Goal: Transaction & Acquisition: Purchase product/service

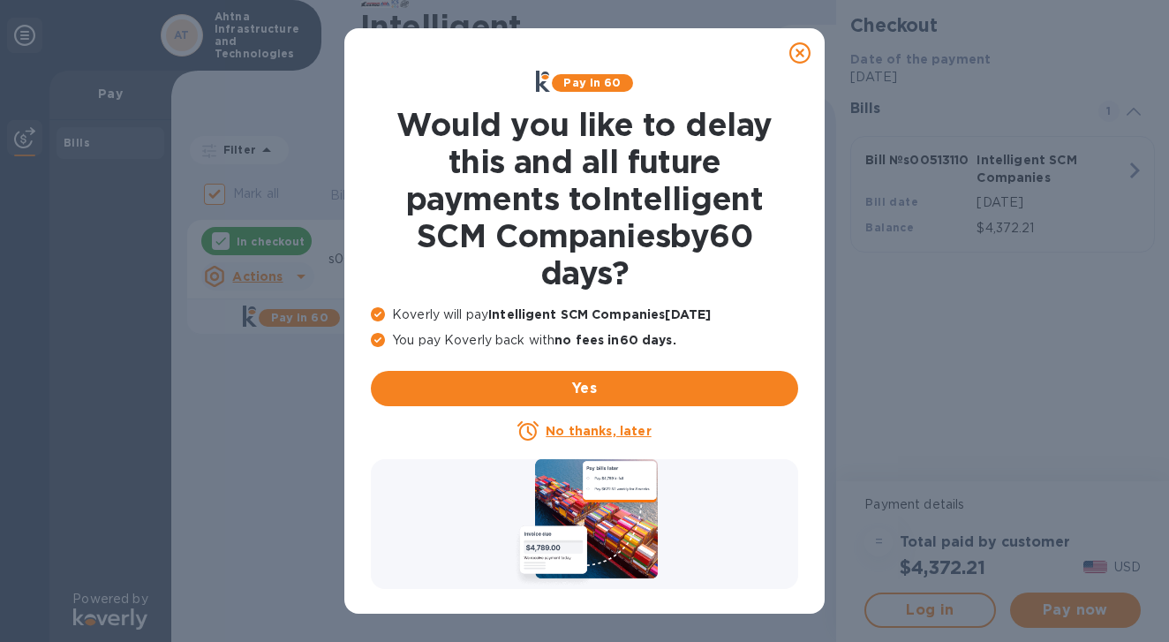
click at [803, 53] on icon at bounding box center [799, 52] width 21 height 21
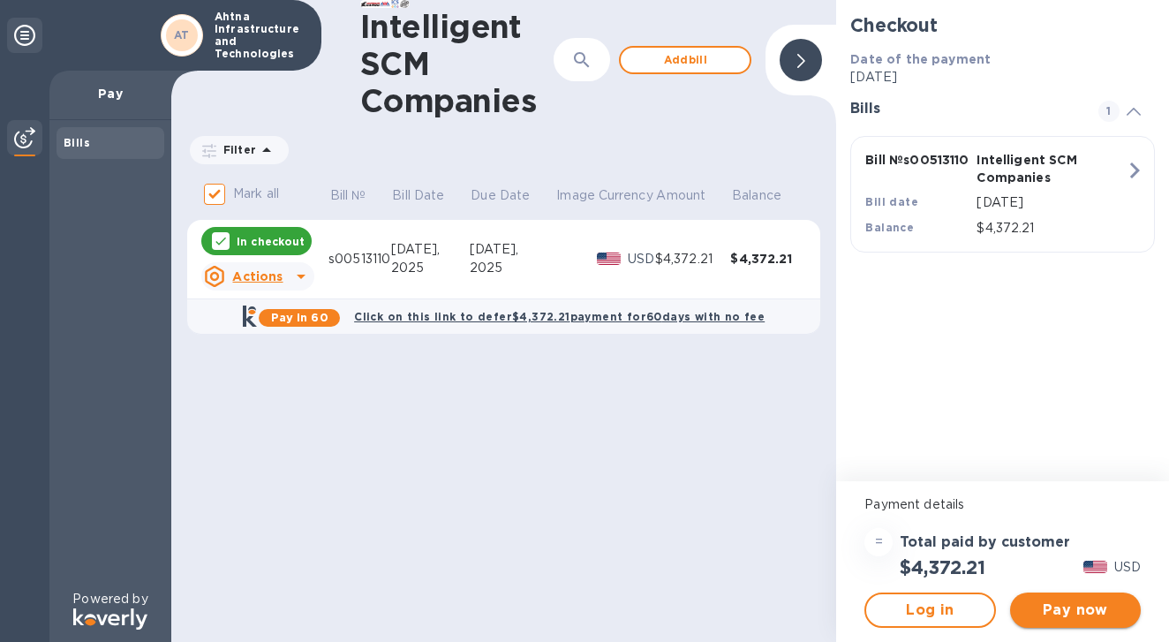
click at [1078, 614] on span "Pay now" at bounding box center [1075, 610] width 102 height 21
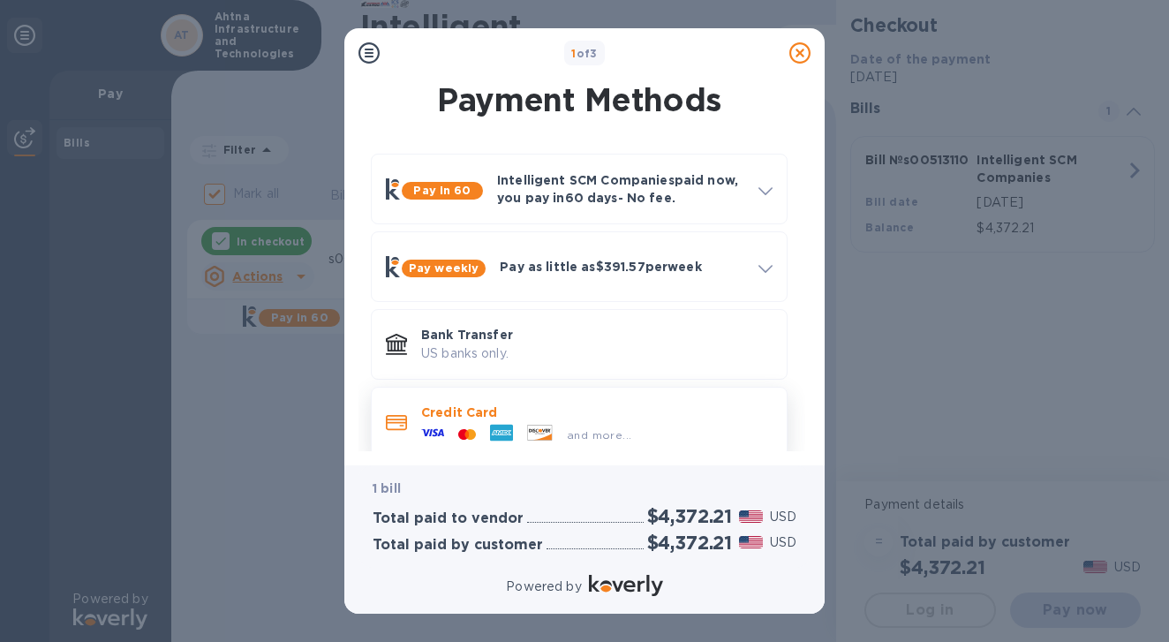
click at [554, 416] on p "Credit Card" at bounding box center [596, 413] width 351 height 18
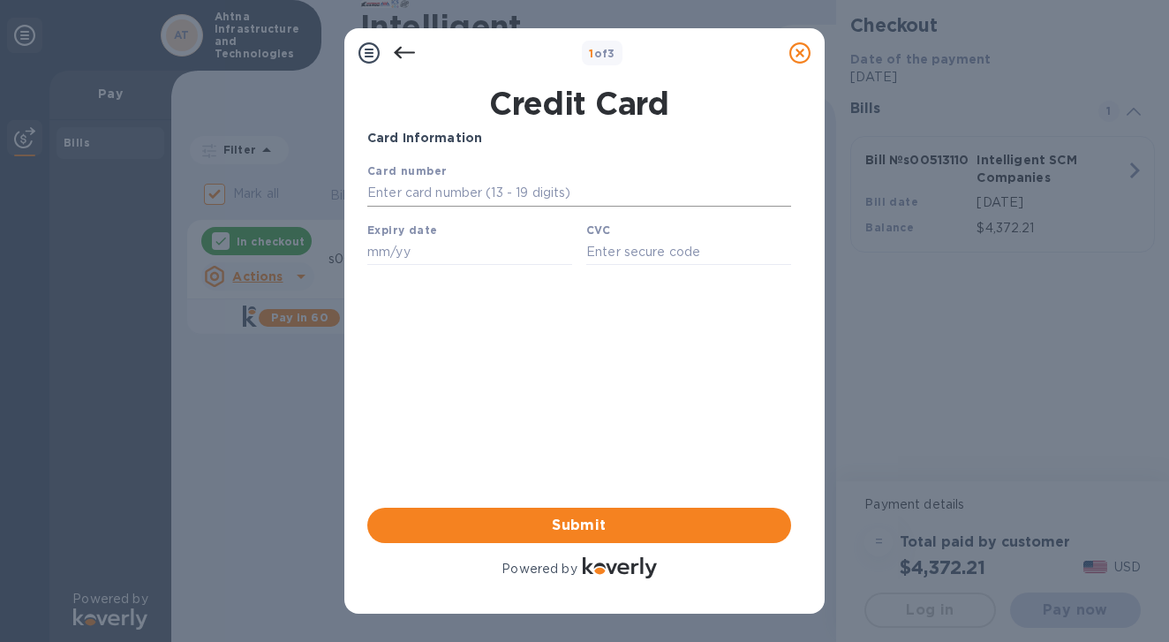
click at [446, 195] on input "text" at bounding box center [579, 193] width 424 height 26
type input "[CREDIT_CARD_NUMBER]"
click at [730, 370] on div "Card Information Your browser does not support iframes Submit Powered by" at bounding box center [579, 355] width 424 height 453
click at [403, 261] on input "text" at bounding box center [469, 251] width 205 height 26
type input "02/29"
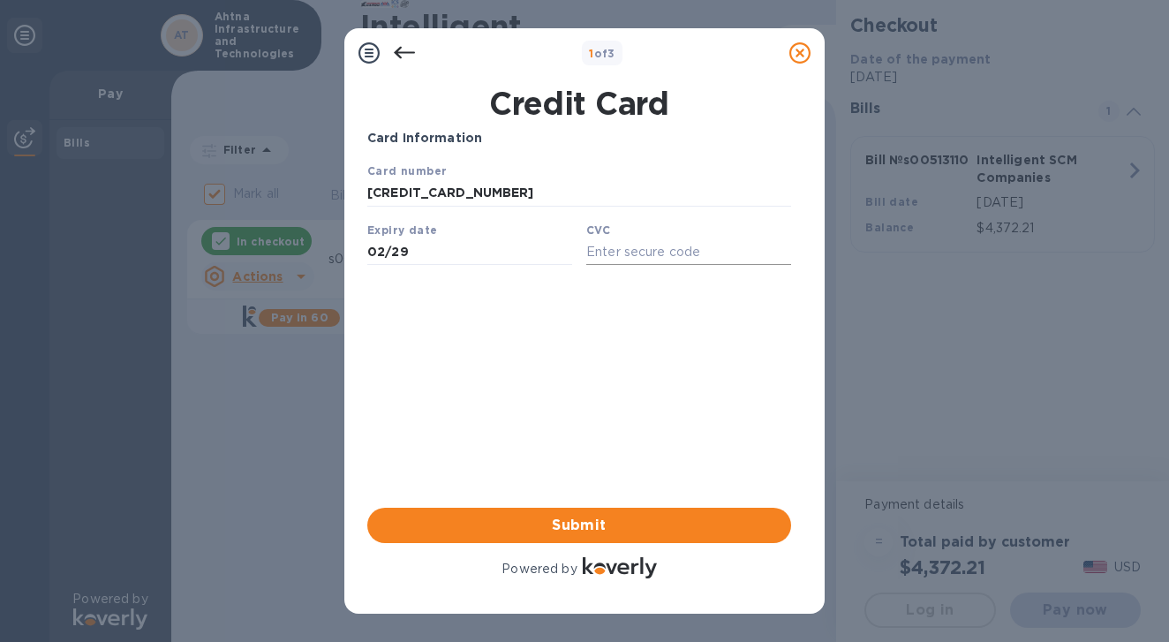
click at [614, 250] on input "text" at bounding box center [688, 251] width 205 height 26
type input "674"
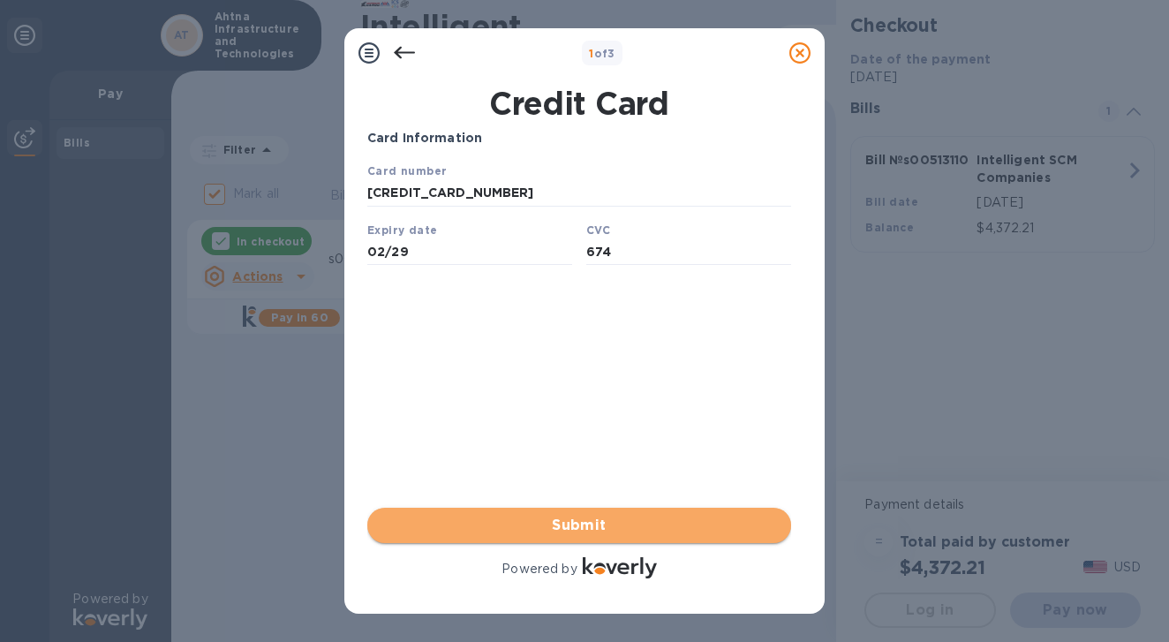
click at [587, 526] on span "Submit" at bounding box center [579, 525] width 396 height 21
click at [582, 525] on span "Submit" at bounding box center [579, 525] width 396 height 21
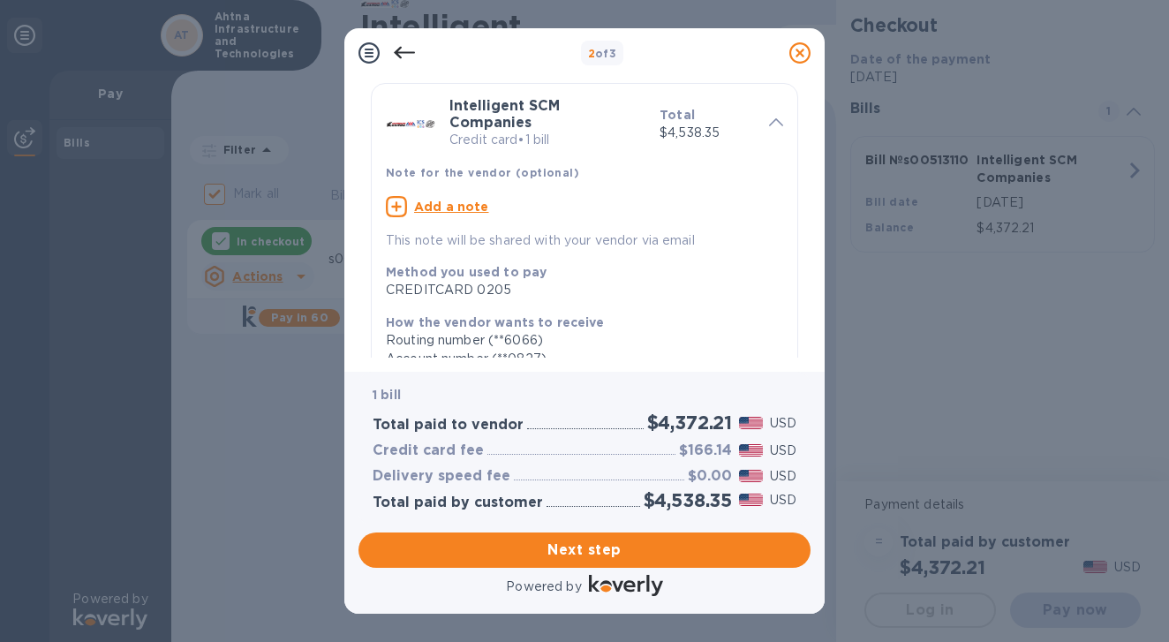
scroll to position [58, 0]
click at [495, 207] on div "Add a note" at bounding box center [584, 204] width 397 height 21
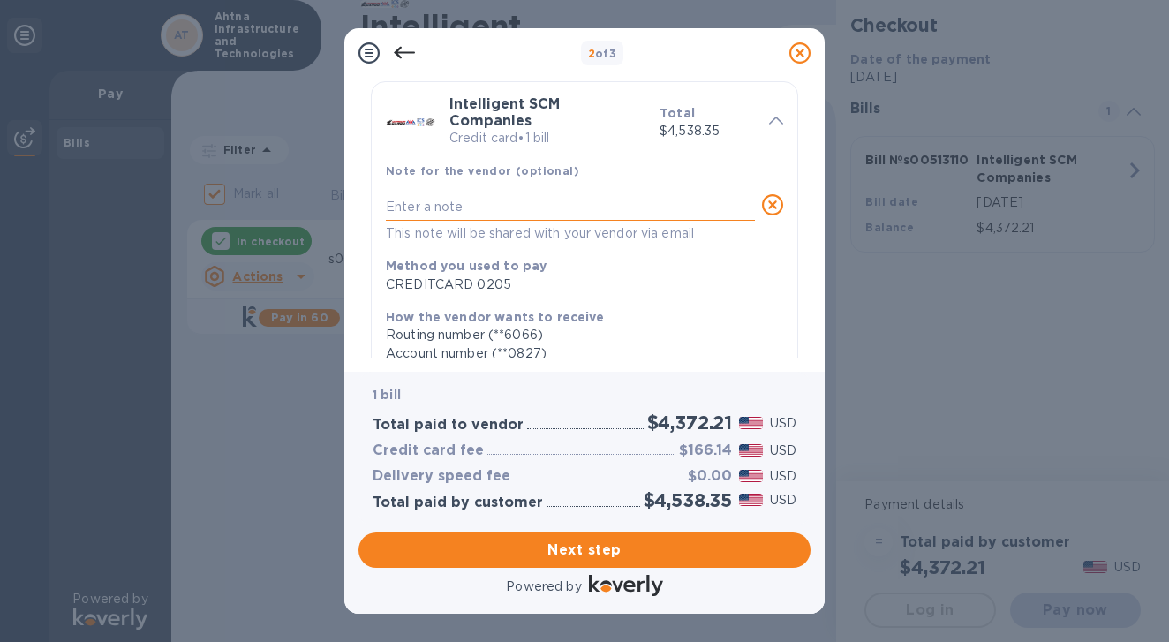
click at [419, 203] on textarea at bounding box center [570, 207] width 369 height 15
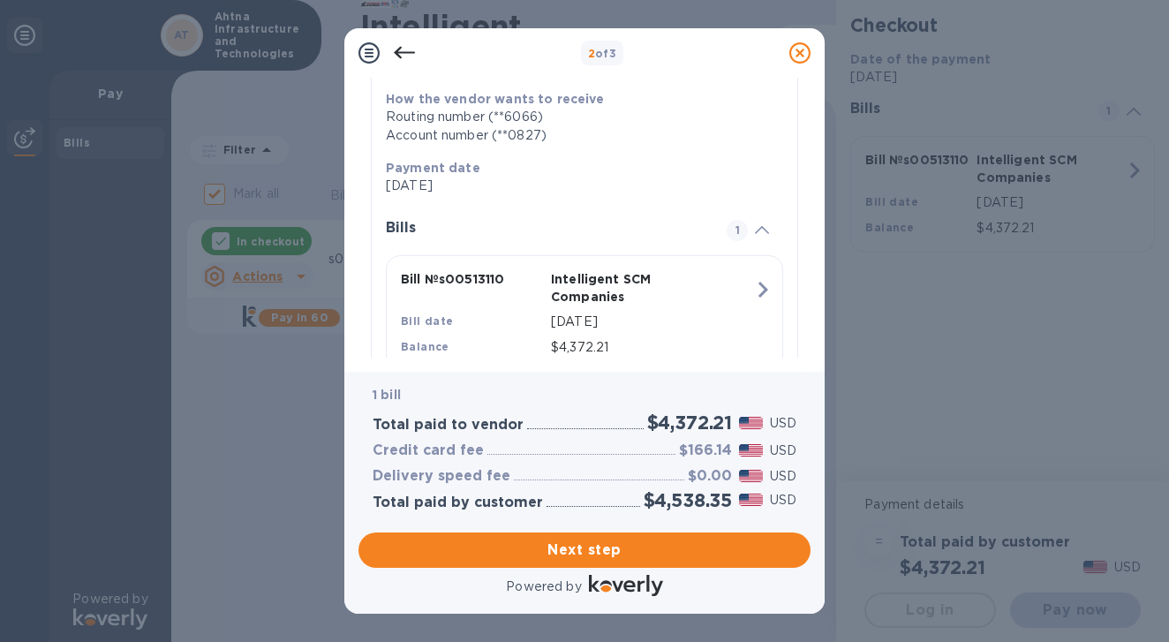
scroll to position [334, 0]
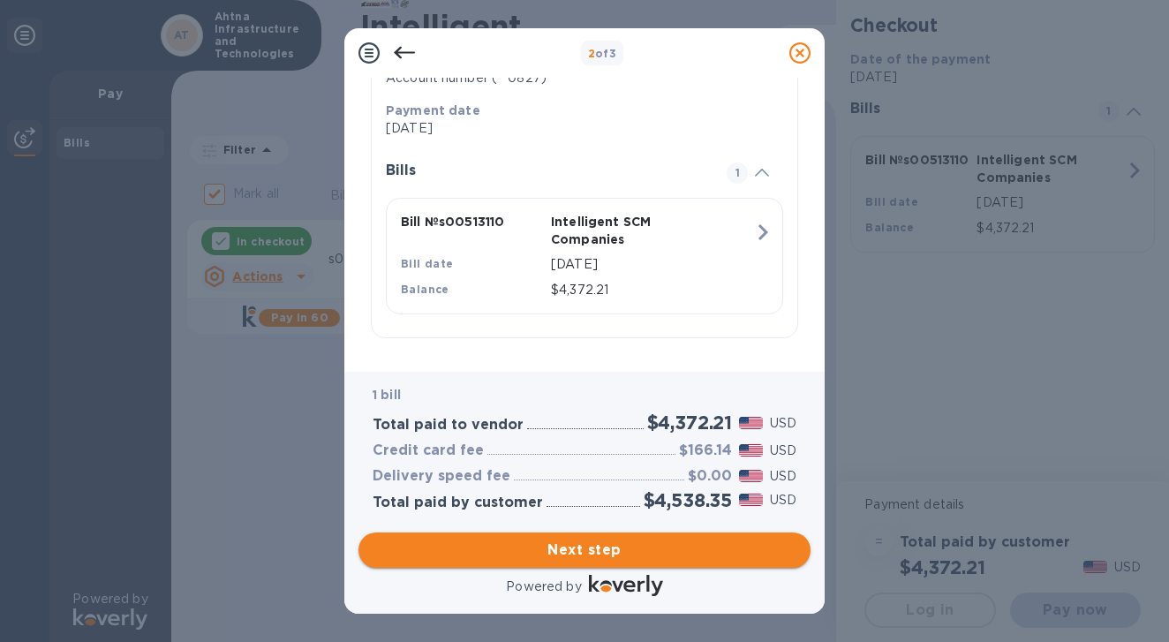
type textarea "[PERSON_NAME]"
click at [574, 553] on span "Next step" at bounding box center [585, 550] width 424 height 21
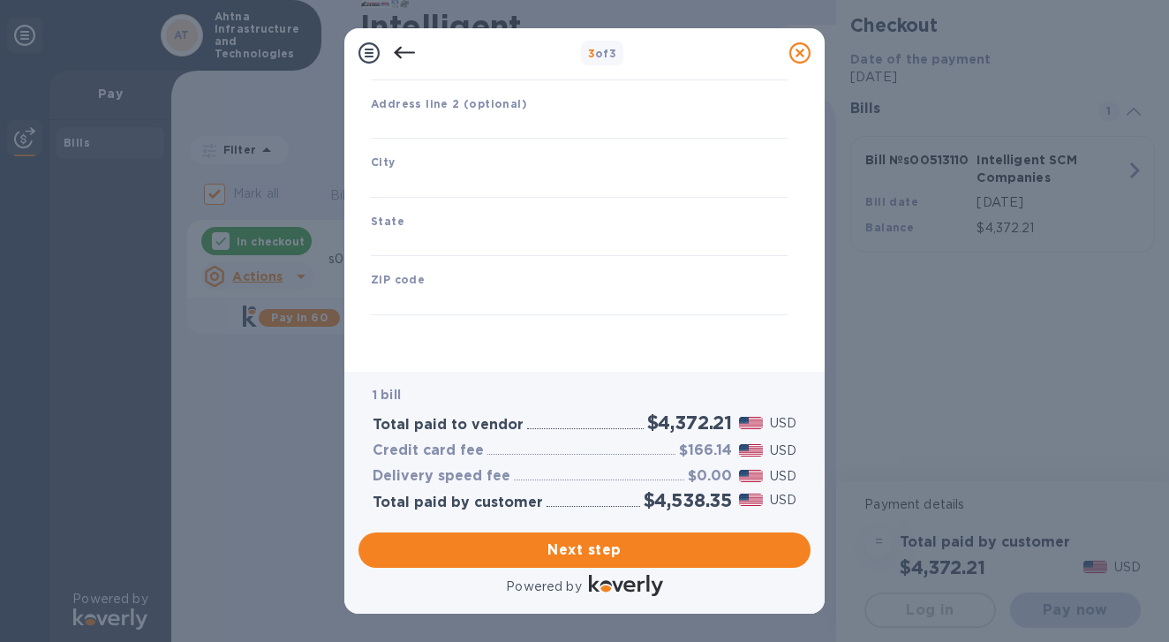
type input "[GEOGRAPHIC_DATA]"
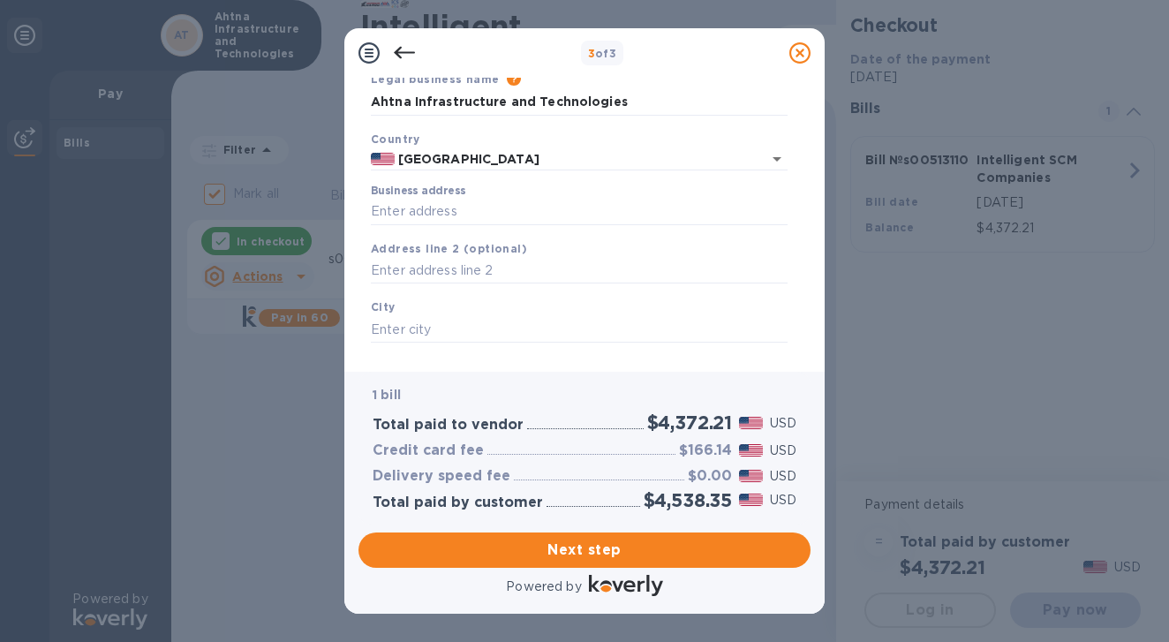
scroll to position [0, 0]
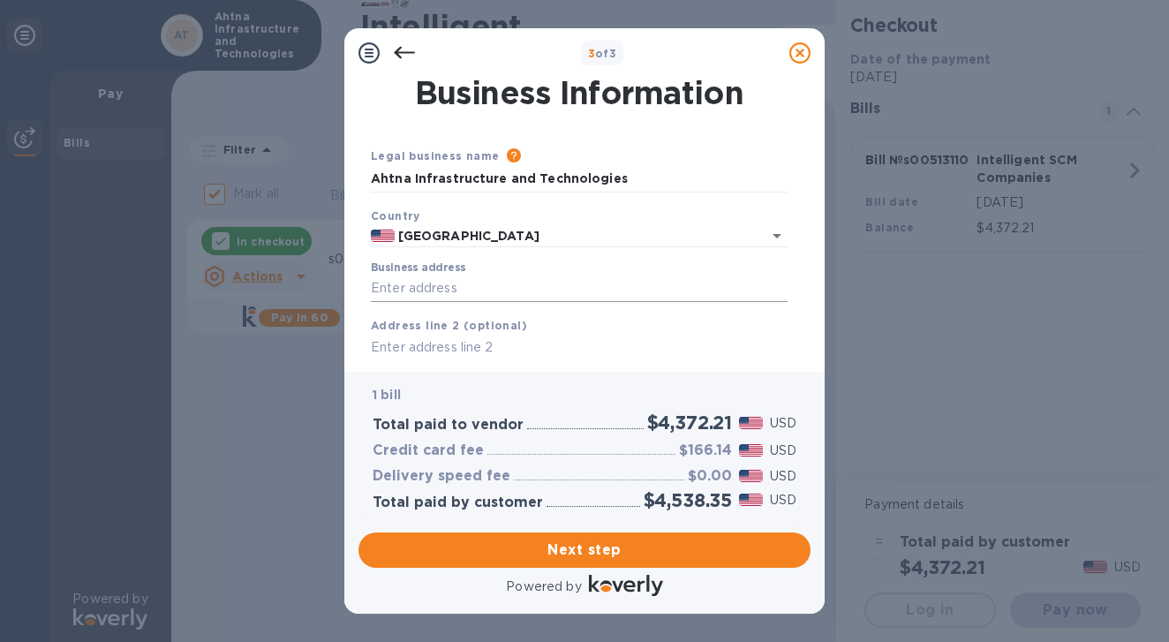
click at [471, 288] on input "Business address" at bounding box center [579, 289] width 417 height 26
type input "[STREET_ADDRESS]"
type input "suite100"
type input "anchorage"
type input "[US_STATE]"
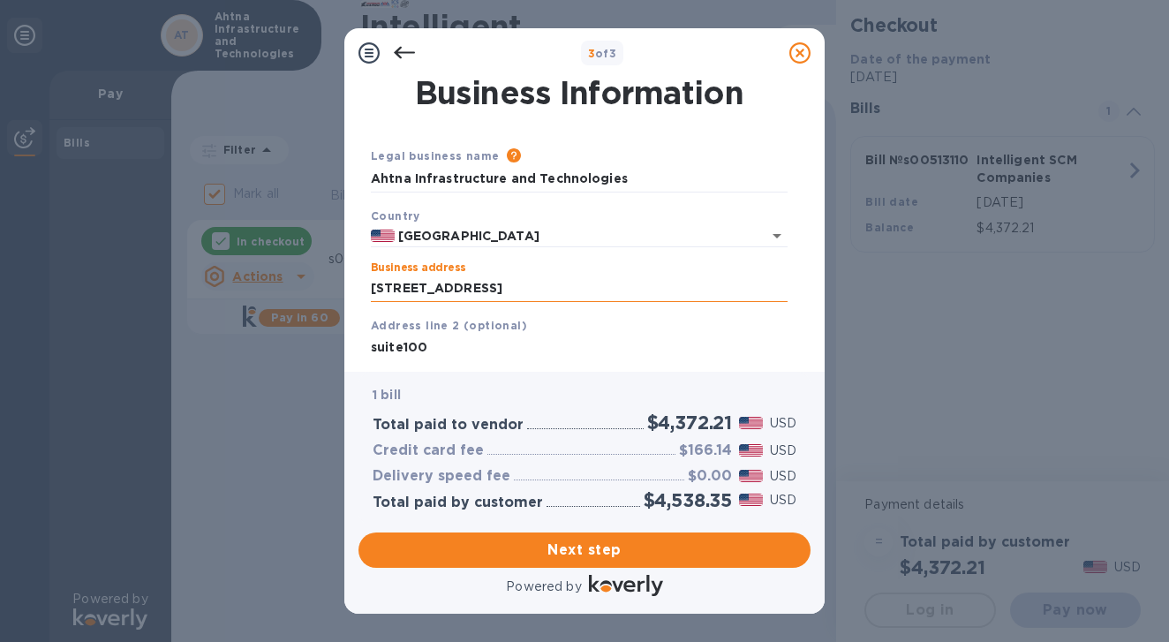
type input "99503"
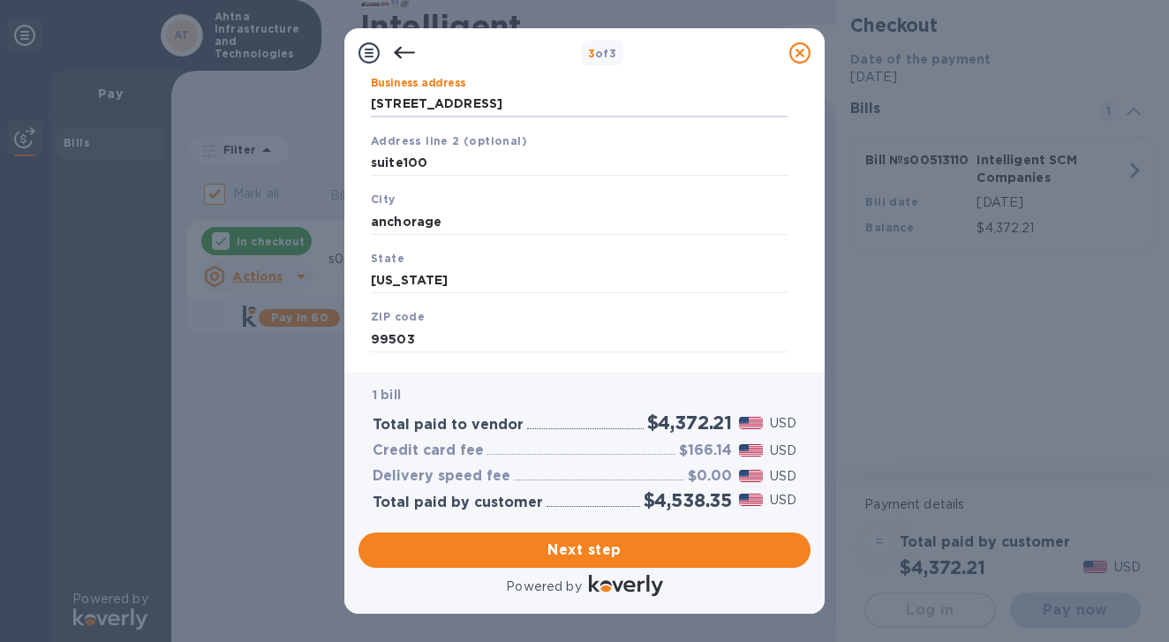
scroll to position [223, 0]
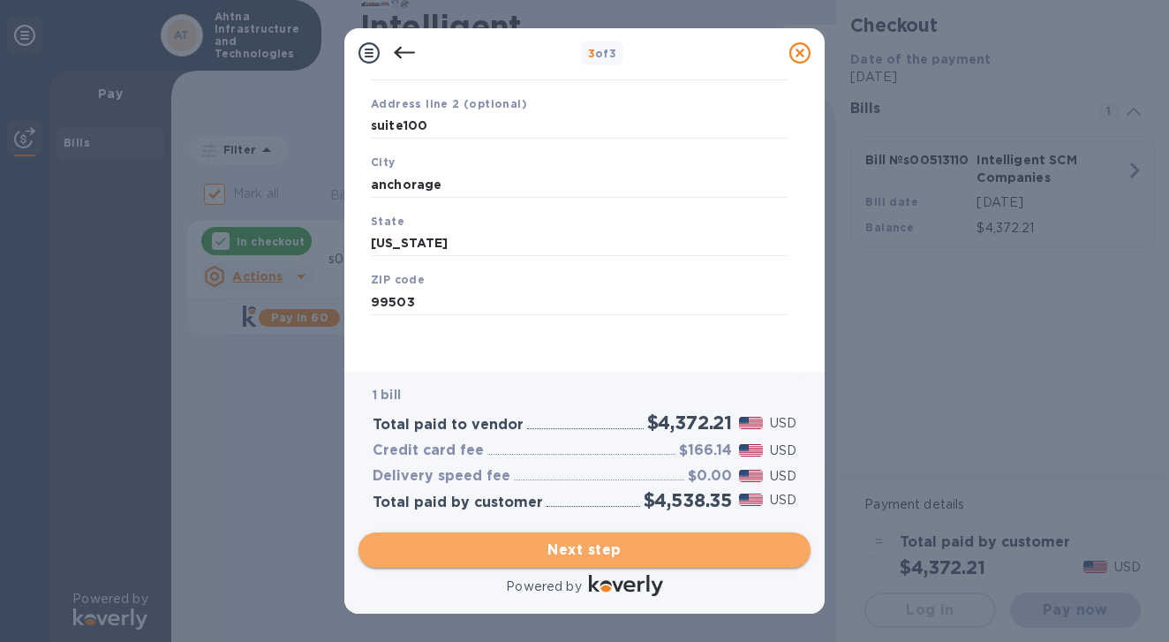
click at [582, 551] on span "Next step" at bounding box center [585, 550] width 424 height 21
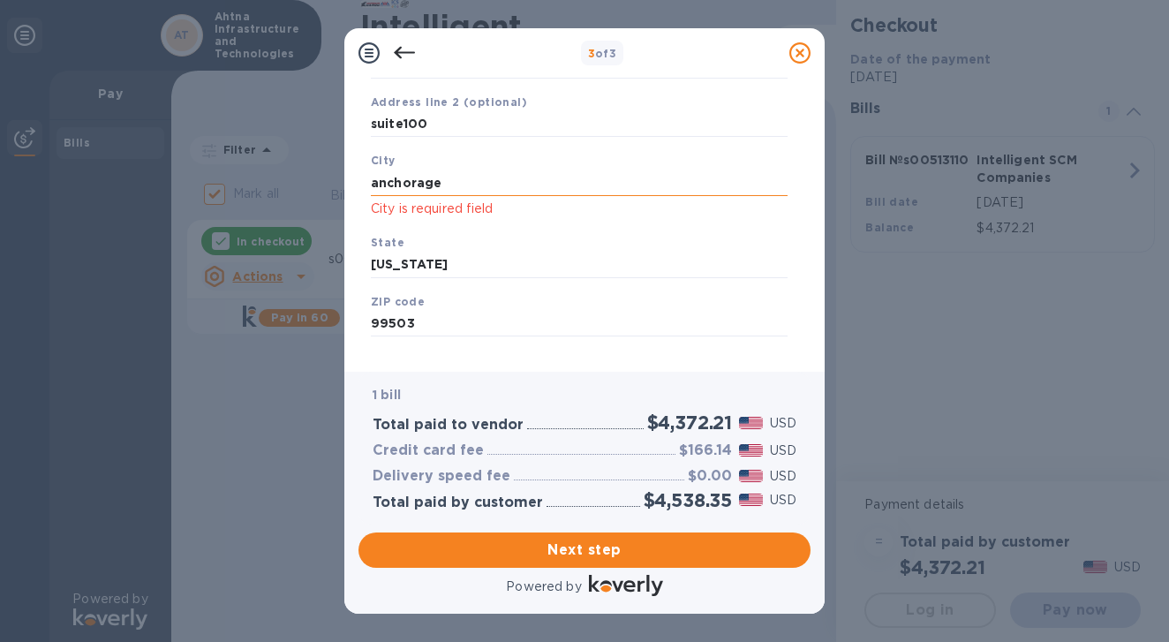
click at [413, 186] on input "anchorage" at bounding box center [579, 183] width 417 height 26
drag, startPoint x: 444, startPoint y: 186, endPoint x: 357, endPoint y: 190, distance: 87.5
click at [349, 182] on div "Business Information Legal business name Please provide the legal name that app…" at bounding box center [584, 225] width 480 height 294
type input "Anchorage"
drag, startPoint x: 428, startPoint y: 265, endPoint x: 372, endPoint y: 261, distance: 56.7
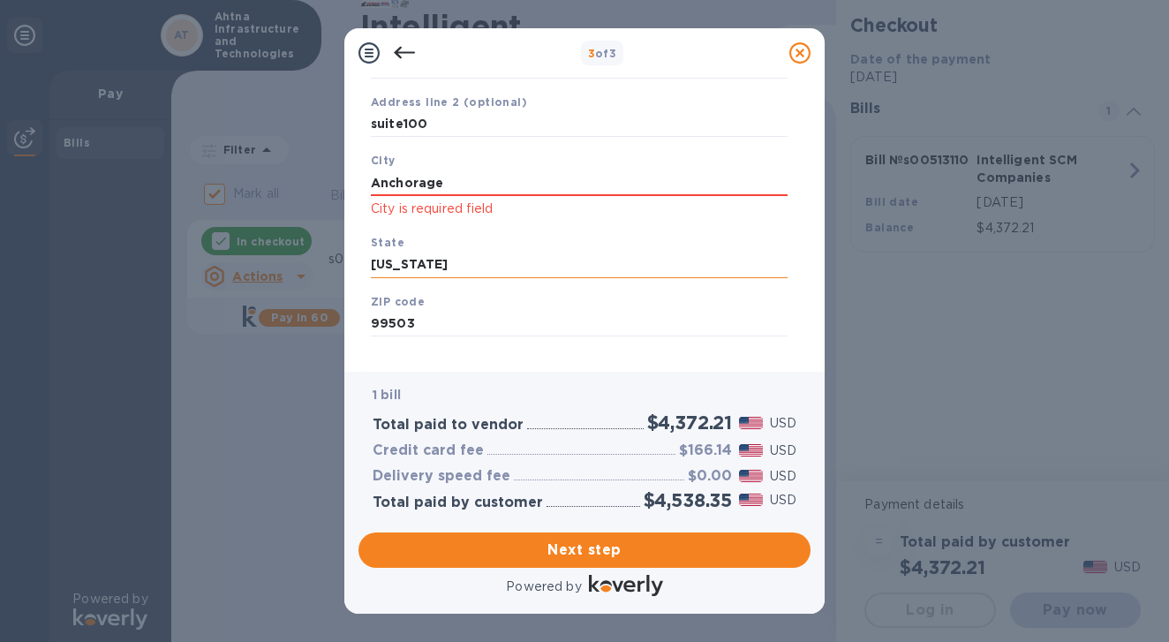
click at [372, 261] on input "[US_STATE]" at bounding box center [579, 265] width 417 height 26
type input "[US_STATE]"
click at [536, 132] on input "suite100" at bounding box center [579, 124] width 417 height 26
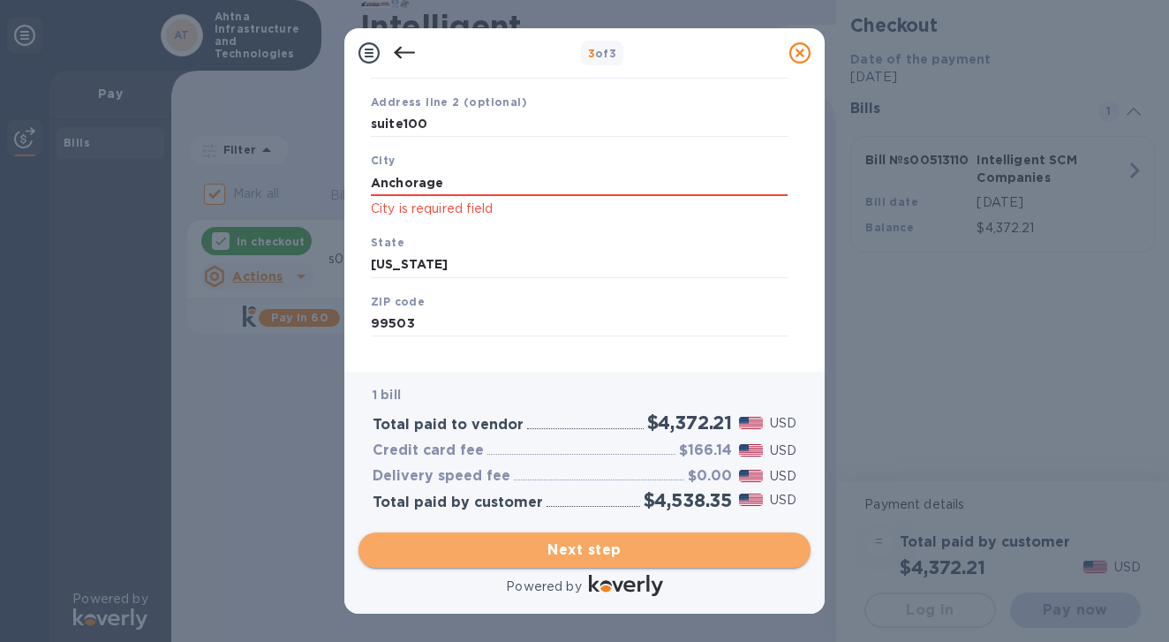
click at [611, 547] on span "Next step" at bounding box center [585, 550] width 424 height 21
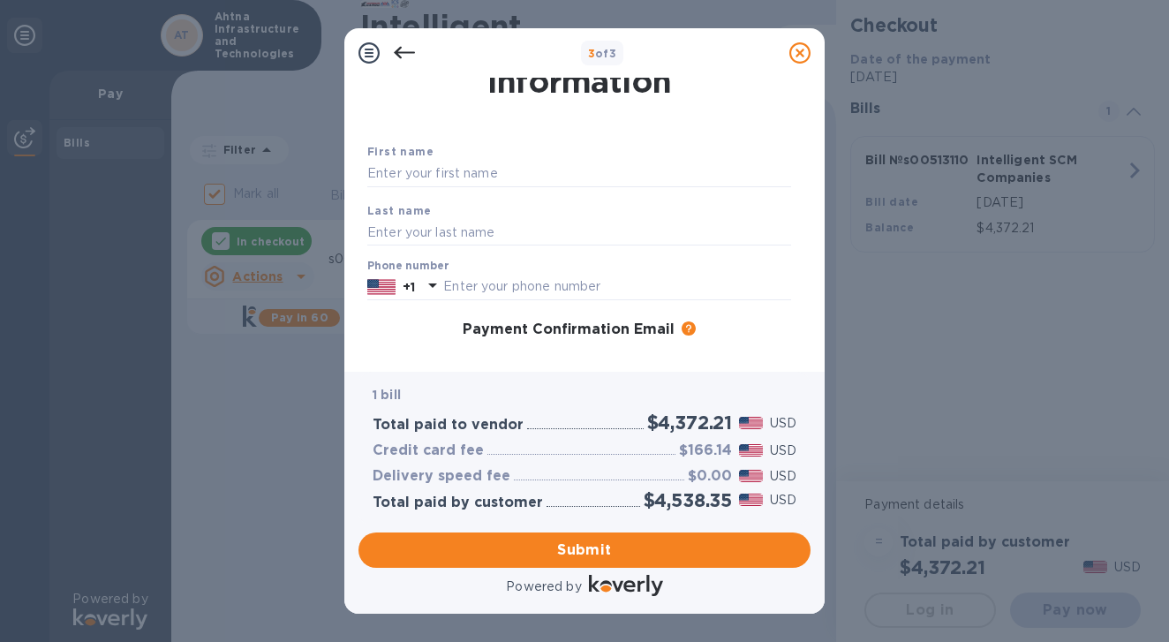
scroll to position [18, 0]
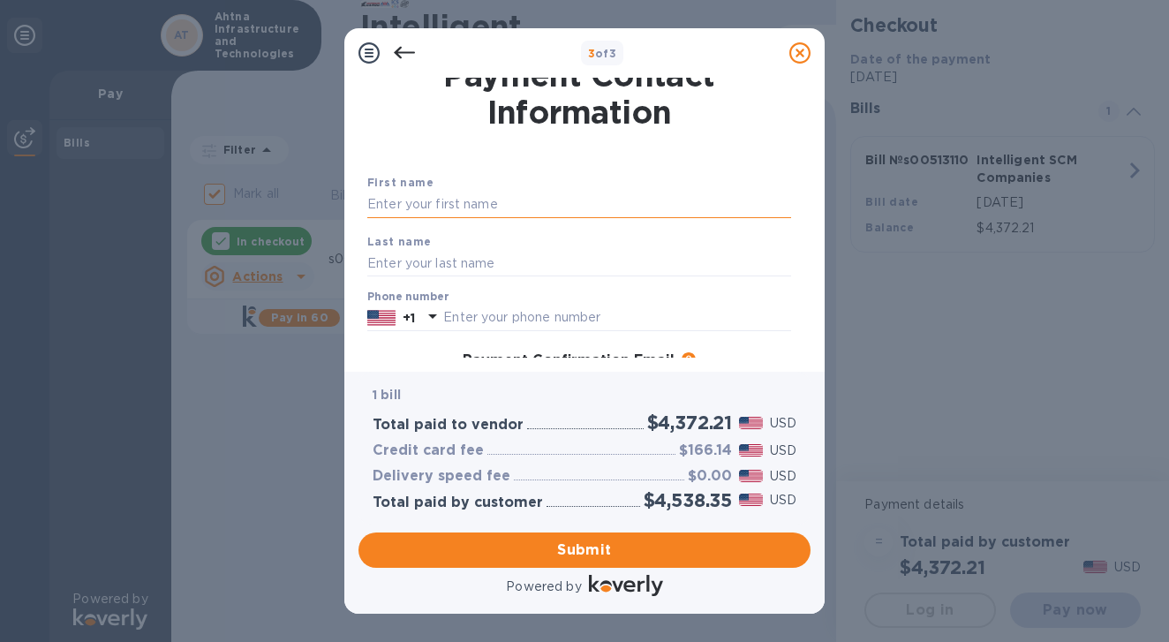
click at [421, 197] on input "text" at bounding box center [579, 205] width 424 height 26
type input "[PERSON_NAME]"
click at [385, 262] on input "text" at bounding box center [579, 263] width 424 height 26
type input "[PERSON_NAME]"
click at [470, 314] on input "text" at bounding box center [617, 318] width 348 height 26
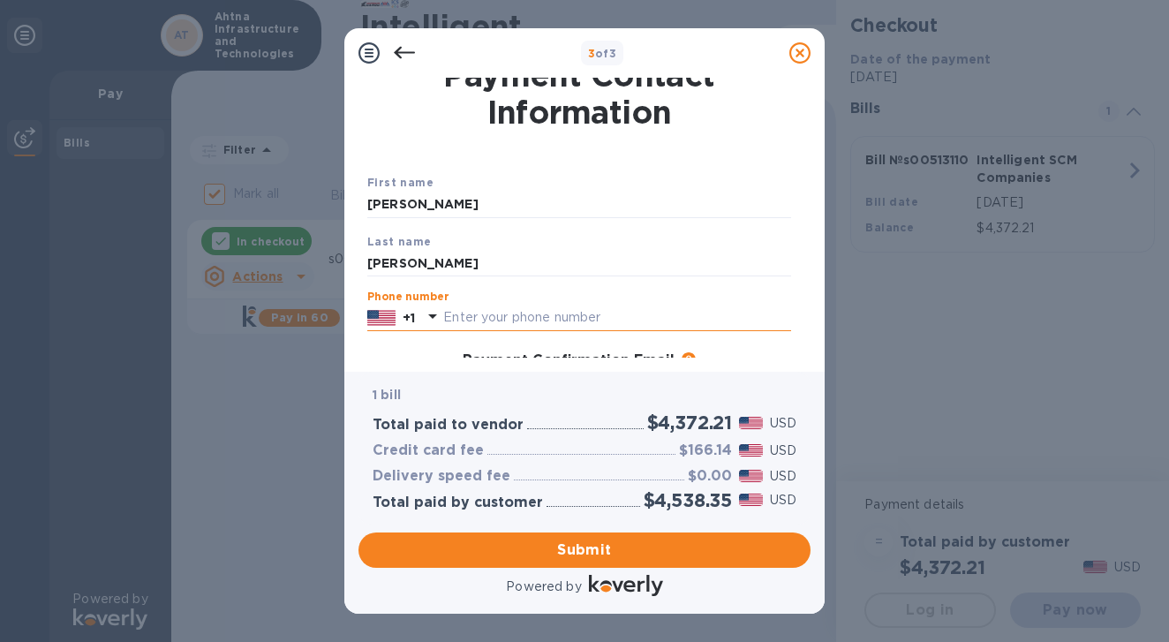
type input "9076872525"
type input "[EMAIL_ADDRESS][DOMAIN_NAME]"
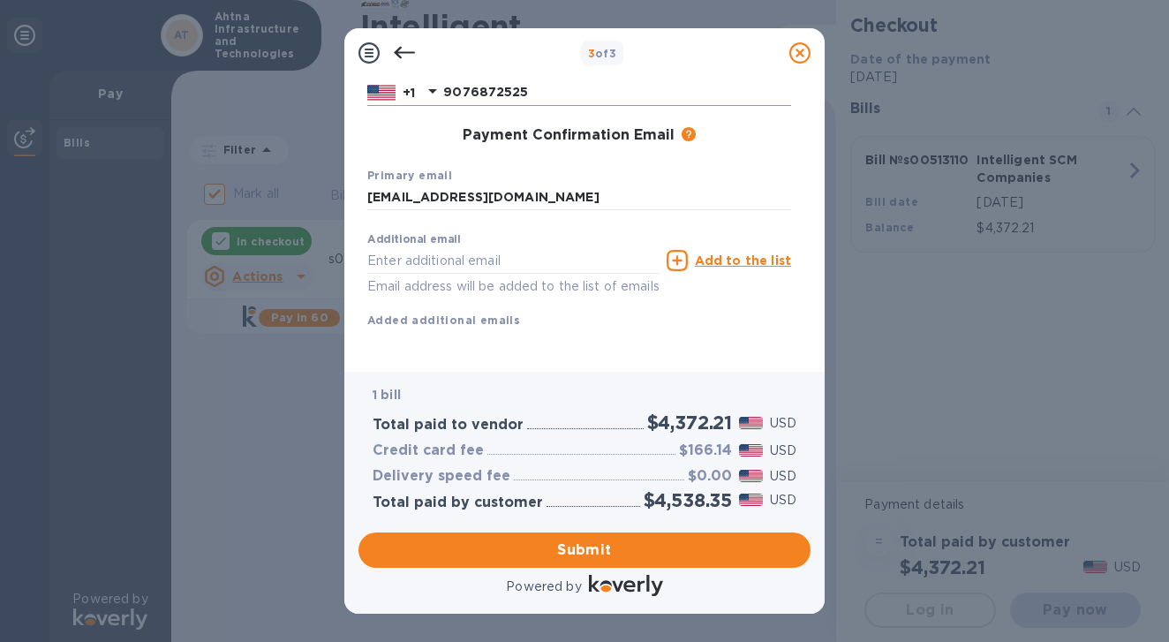
scroll to position [265, 0]
click at [570, 548] on span "Submit" at bounding box center [585, 550] width 424 height 21
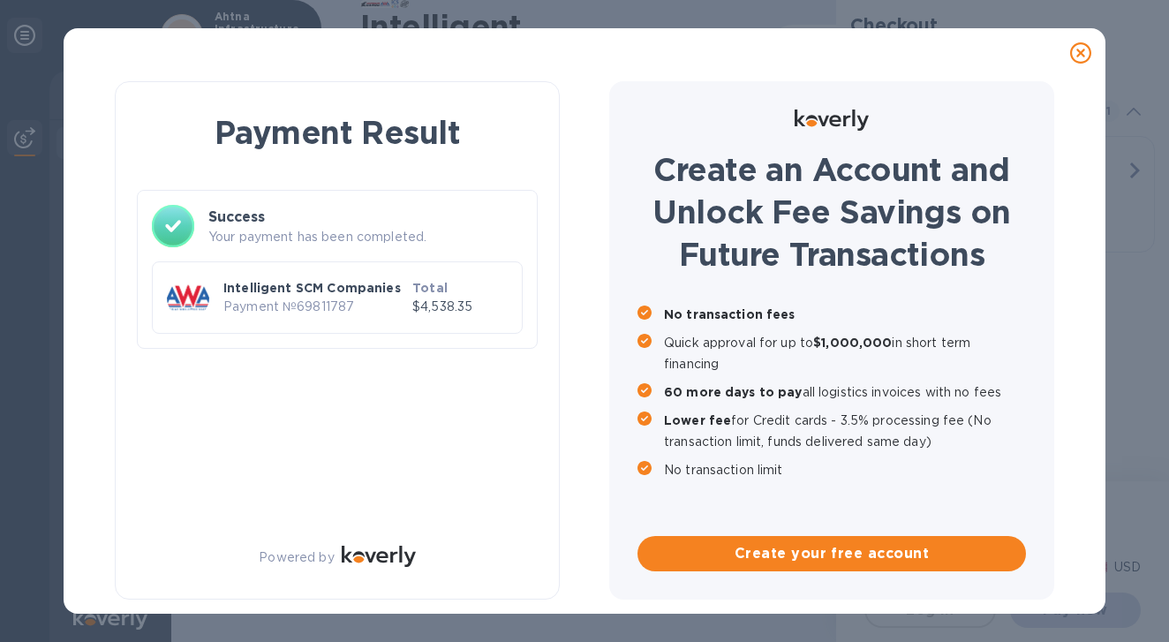
checkbox input "false"
